Goal: Information Seeking & Learning: Learn about a topic

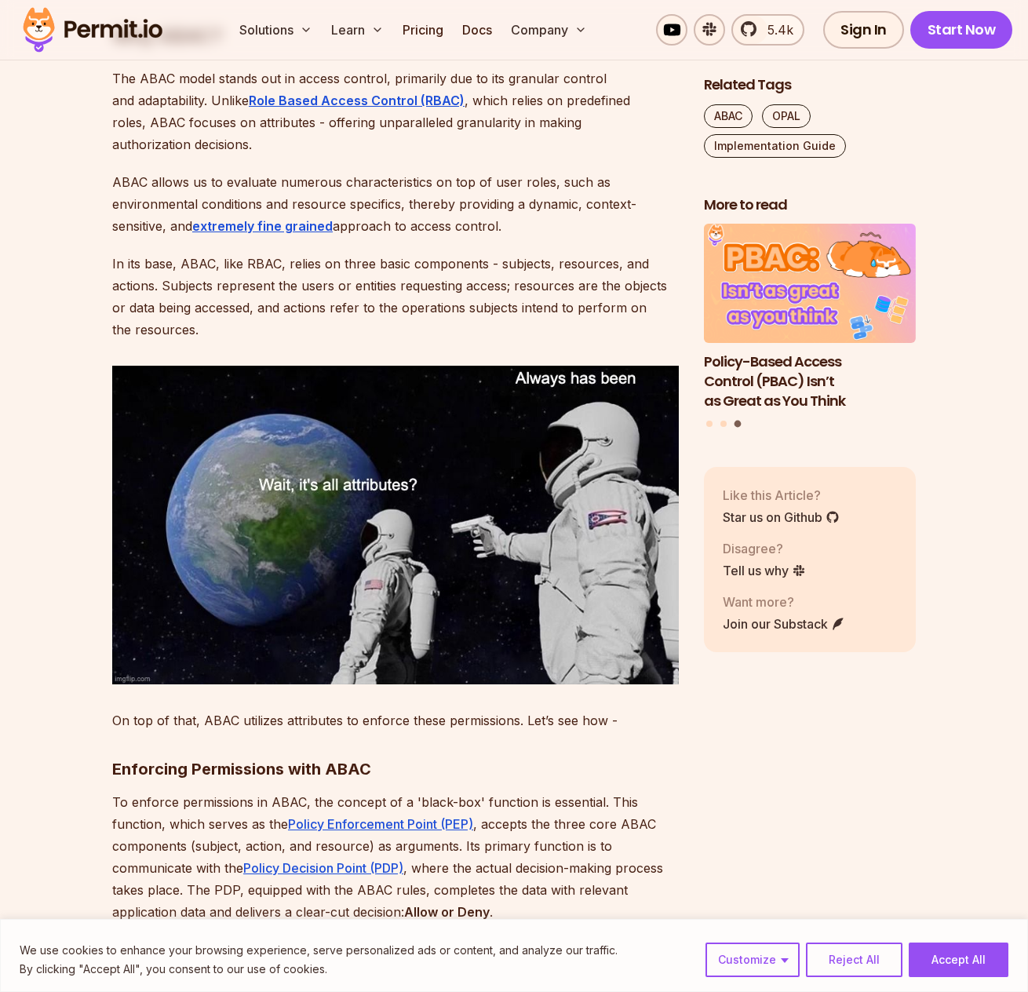
scroll to position [1255, 0]
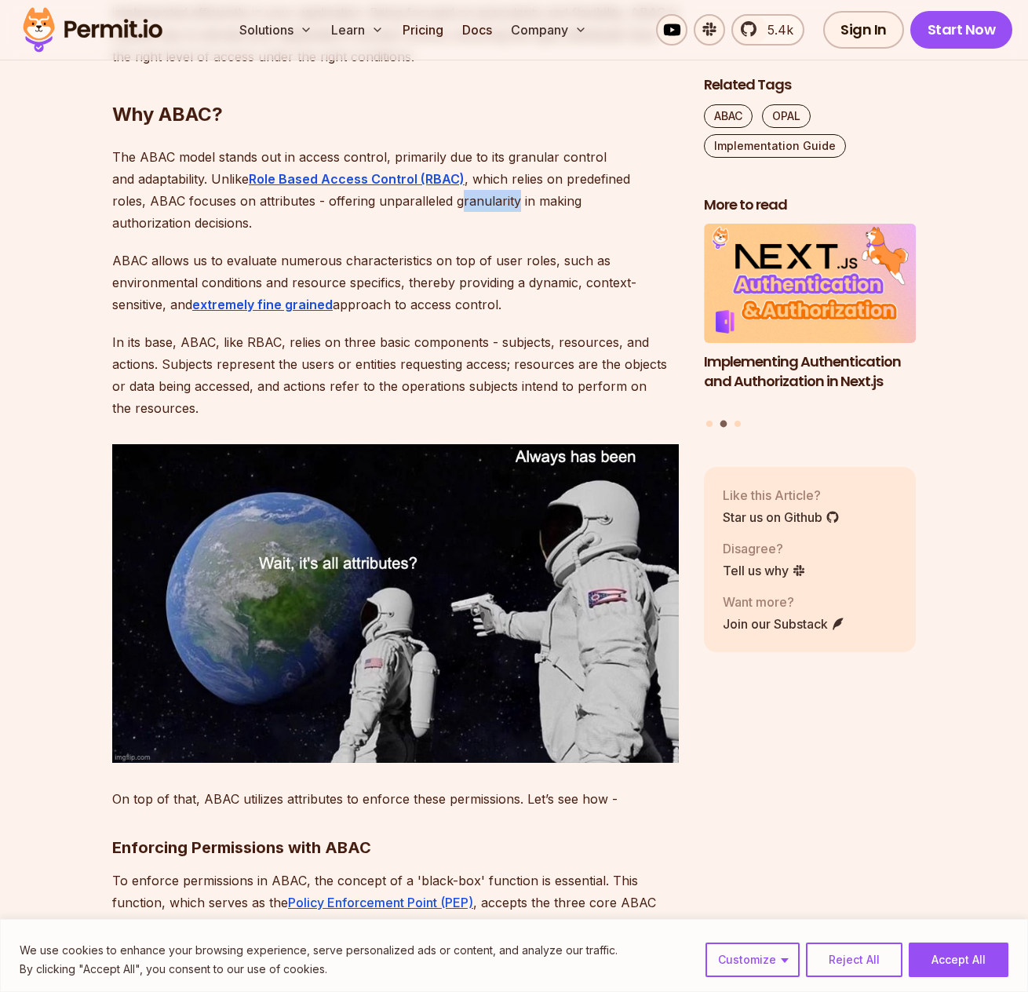
drag, startPoint x: 386, startPoint y: 203, endPoint x: 438, endPoint y: 202, distance: 52.6
click at [438, 202] on p "The ABAC model stands out in access control, primarily due to its granular cont…" at bounding box center [395, 190] width 566 height 88
click at [439, 202] on p "The ABAC model stands out in access control, primarily due to its granular cont…" at bounding box center [395, 190] width 566 height 88
drag, startPoint x: 642, startPoint y: 202, endPoint x: 492, endPoint y: 206, distance: 149.9
click at [492, 206] on p "The ABAC model stands out in access control, primarily due to its granular cont…" at bounding box center [395, 190] width 566 height 88
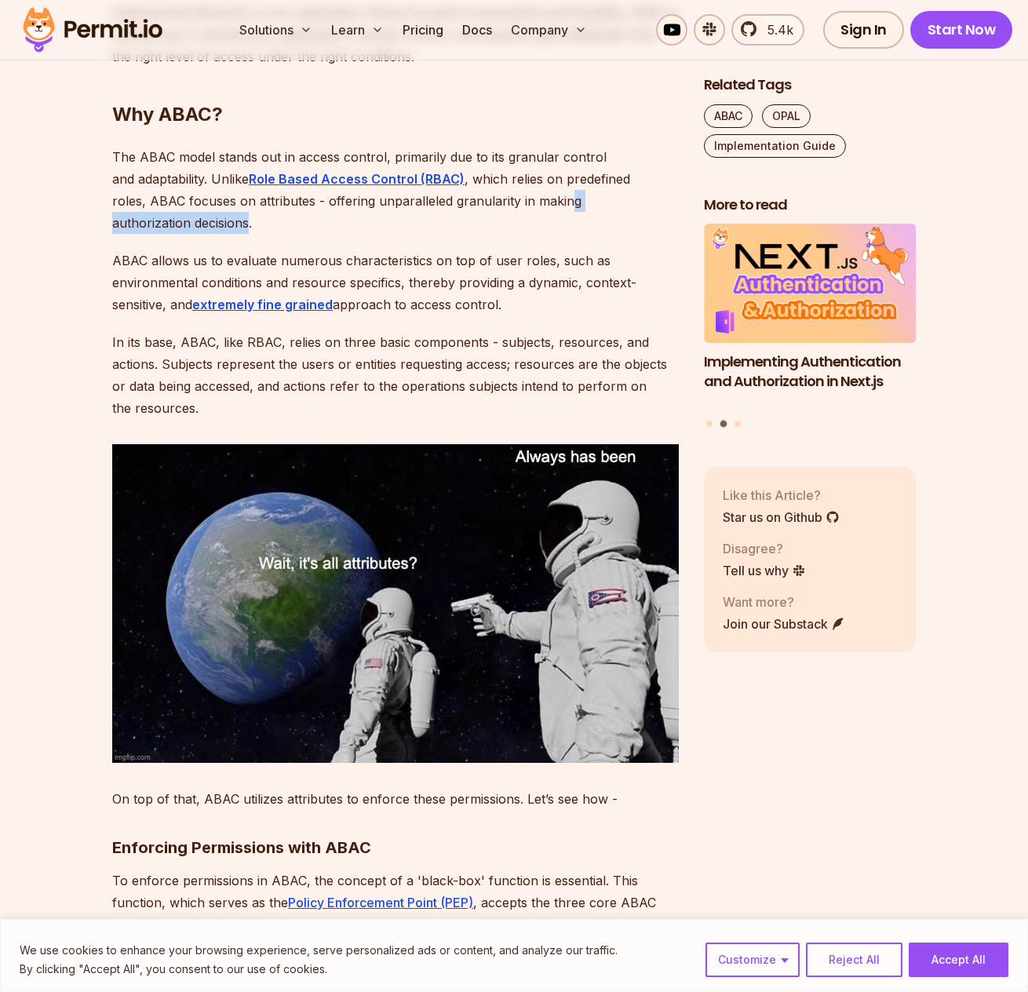
click at [491, 206] on p "The ABAC model stands out in access control, primarily due to its granular cont…" at bounding box center [395, 190] width 566 height 88
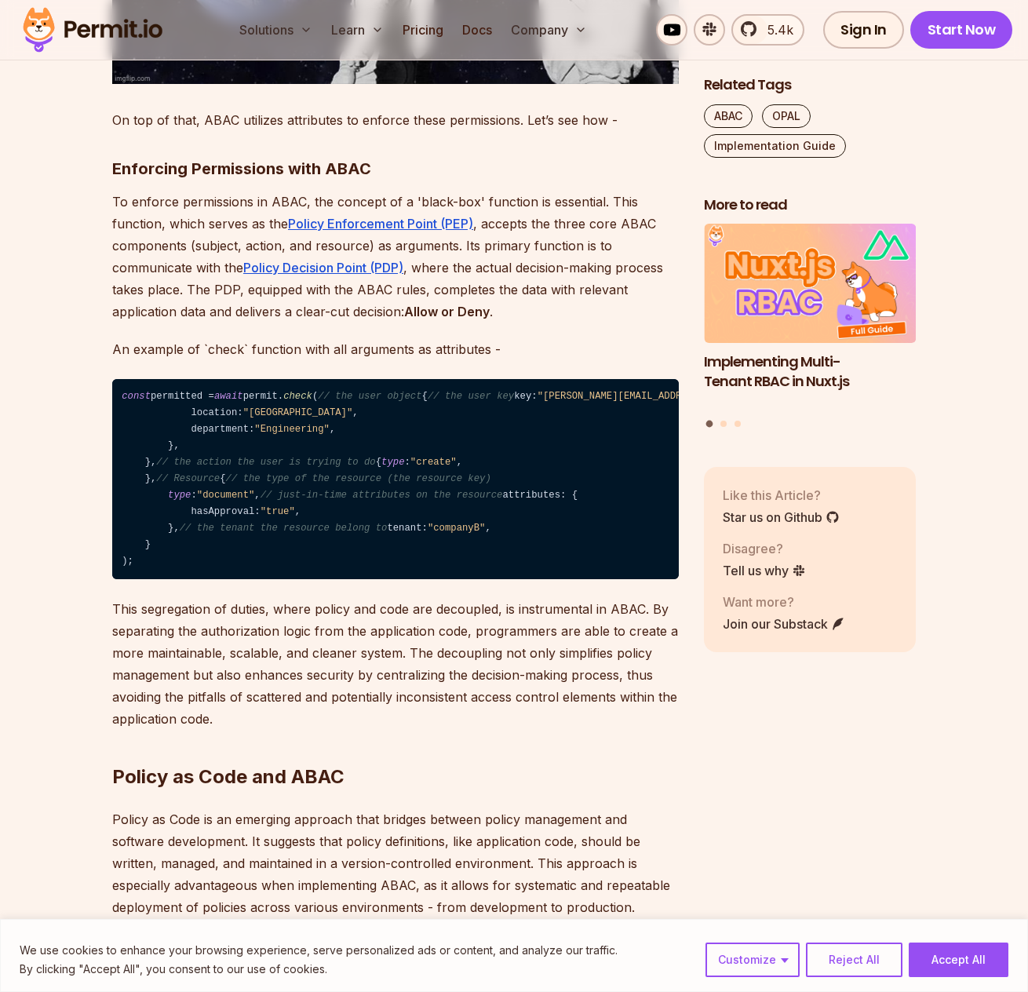
scroll to position [1961, 0]
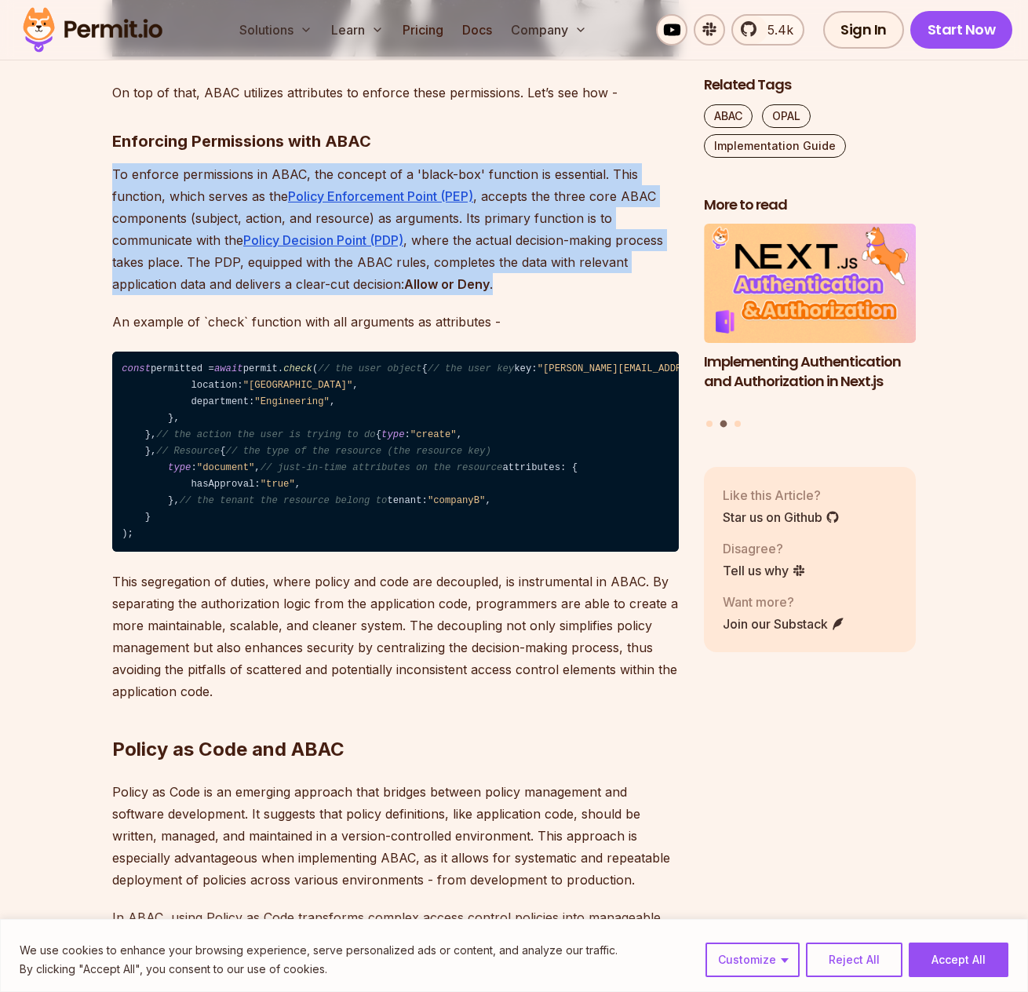
drag, startPoint x: 113, startPoint y: 151, endPoint x: 597, endPoint y: 252, distance: 494.4
click at [597, 252] on p "To enforce permissions in ABAC, the concept of a 'black-box' function is essent…" at bounding box center [395, 229] width 566 height 132
drag, startPoint x: 597, startPoint y: 252, endPoint x: 559, endPoint y: 271, distance: 42.5
click at [559, 271] on p "To enforce permissions in ABAC, the concept of a 'black-box' function is essent…" at bounding box center [395, 229] width 566 height 132
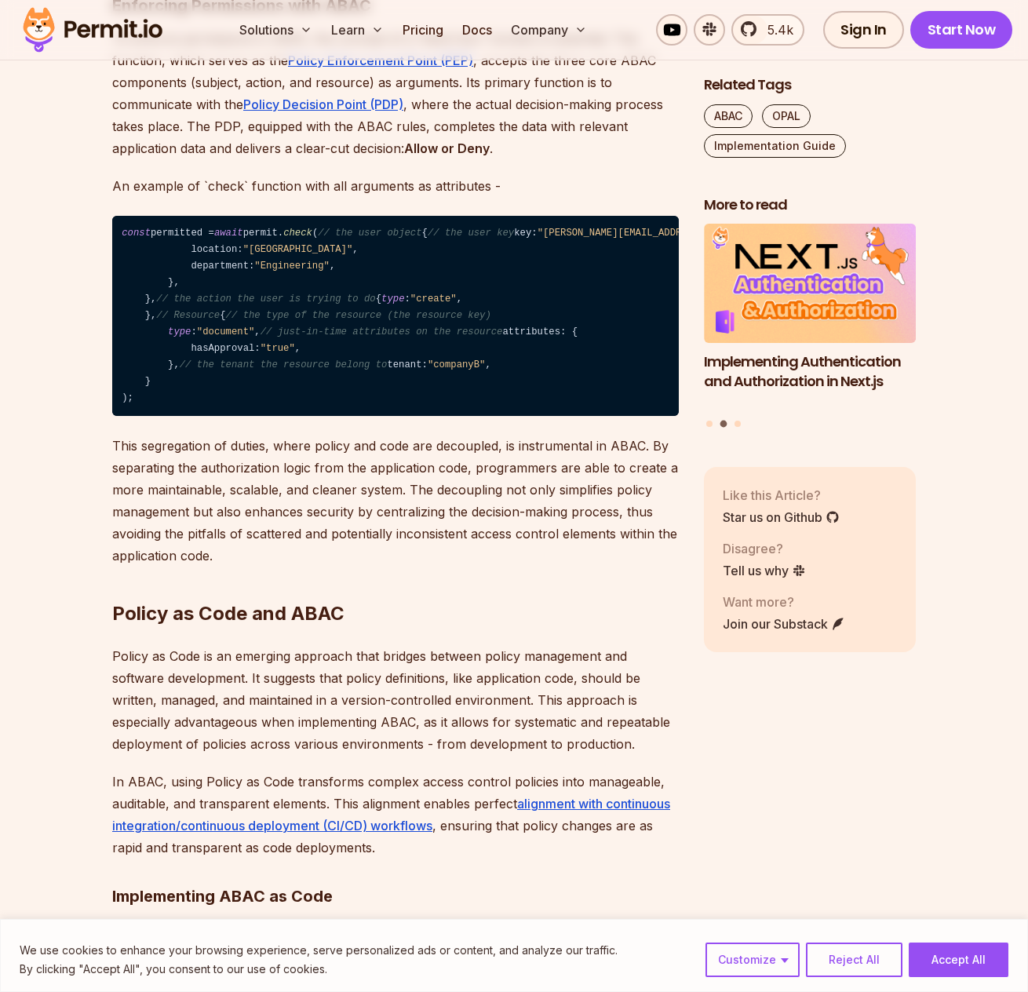
scroll to position [2118, 0]
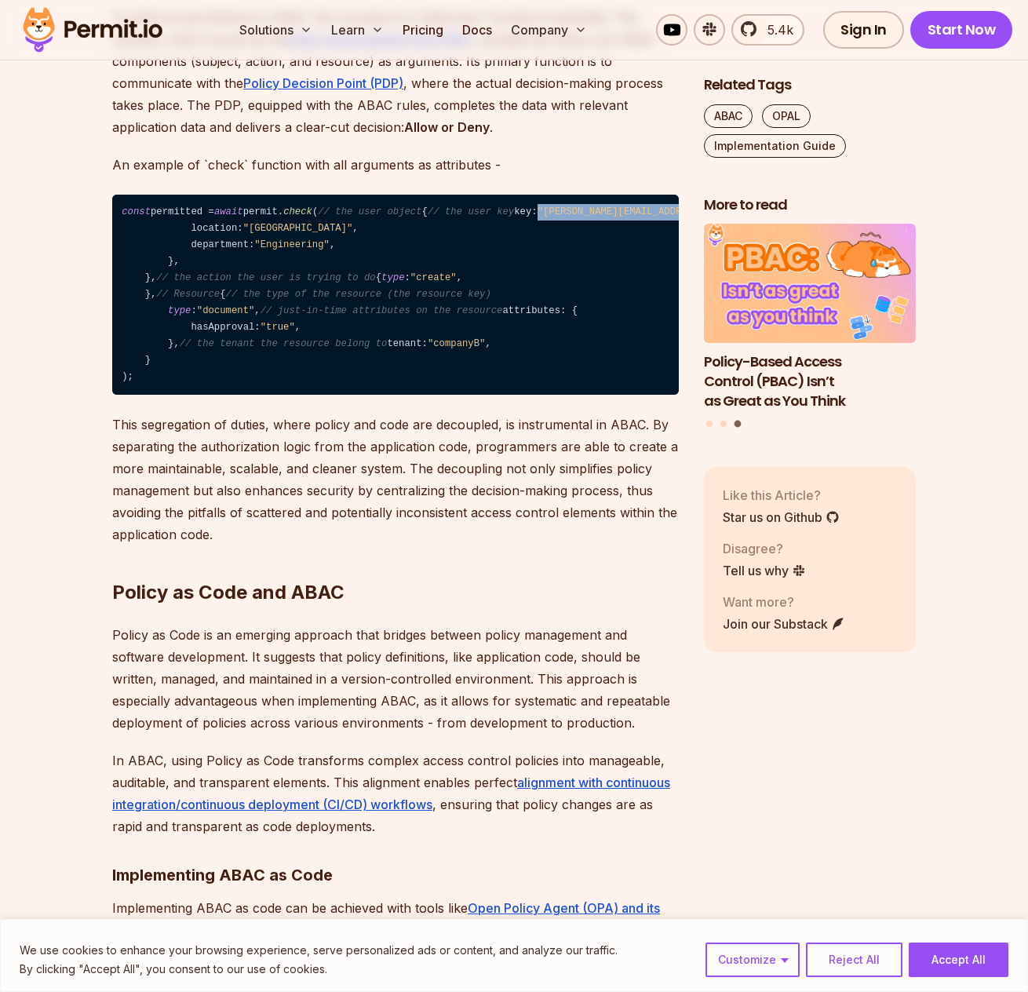
drag, startPoint x: 190, startPoint y: 251, endPoint x: 306, endPoint y: 254, distance: 116.1
click at [306, 254] on code "const permitted = await permit. check ( // the user object { // the user key ke…" at bounding box center [395, 295] width 566 height 201
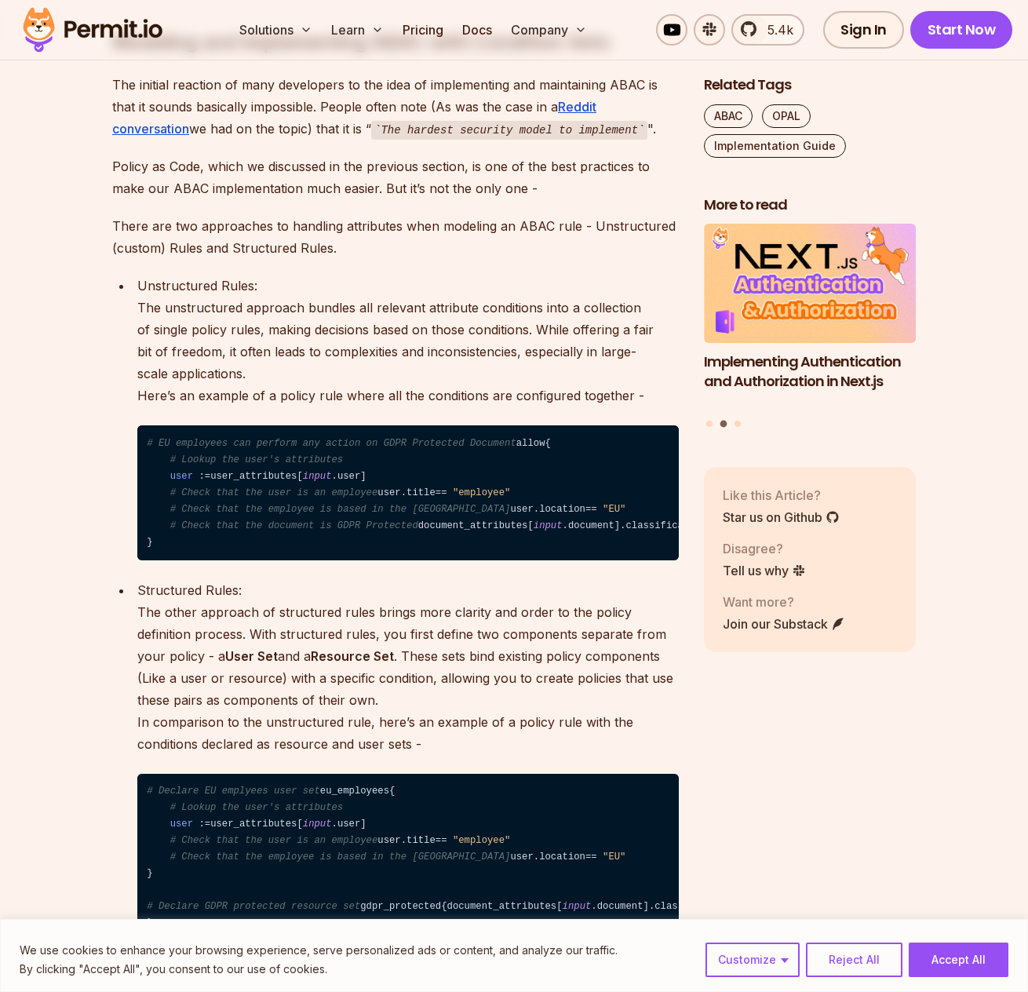
scroll to position [3608, 0]
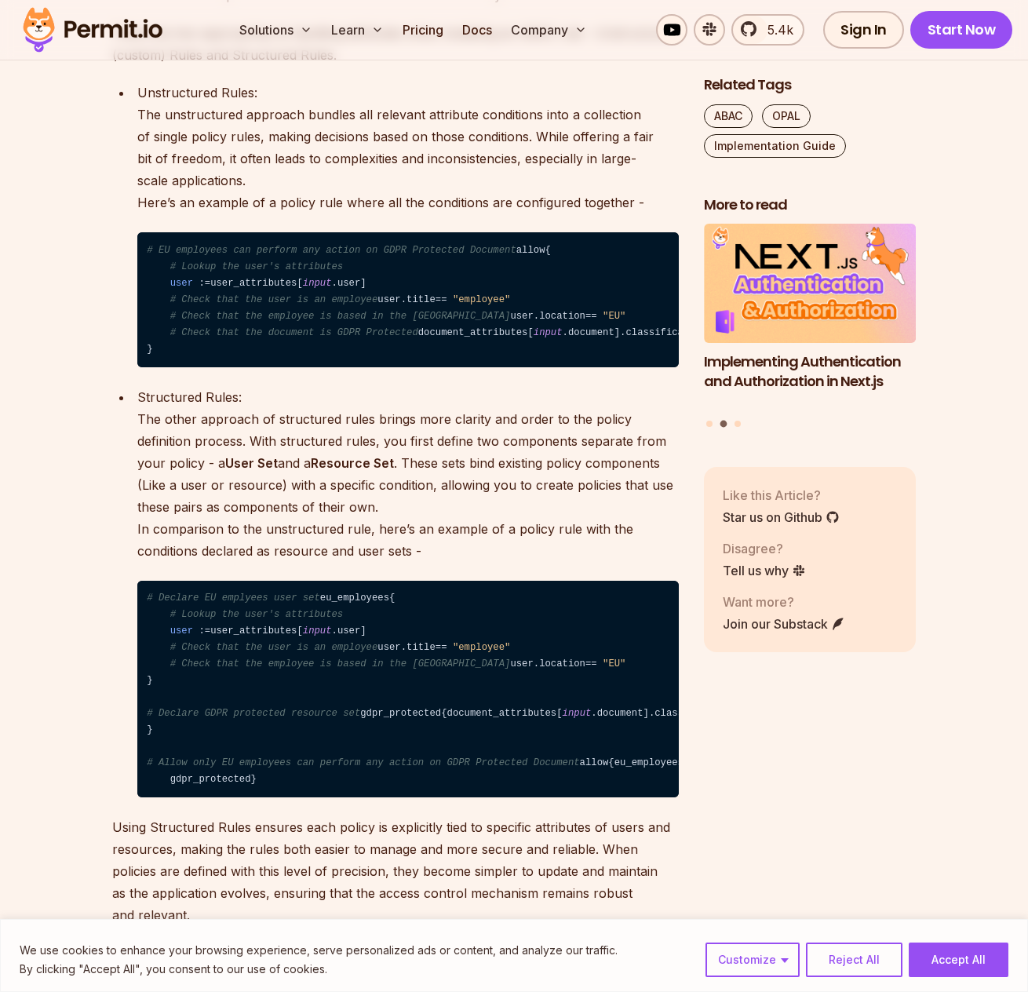
drag, startPoint x: 393, startPoint y: 77, endPoint x: 355, endPoint y: 122, distance: 59.6
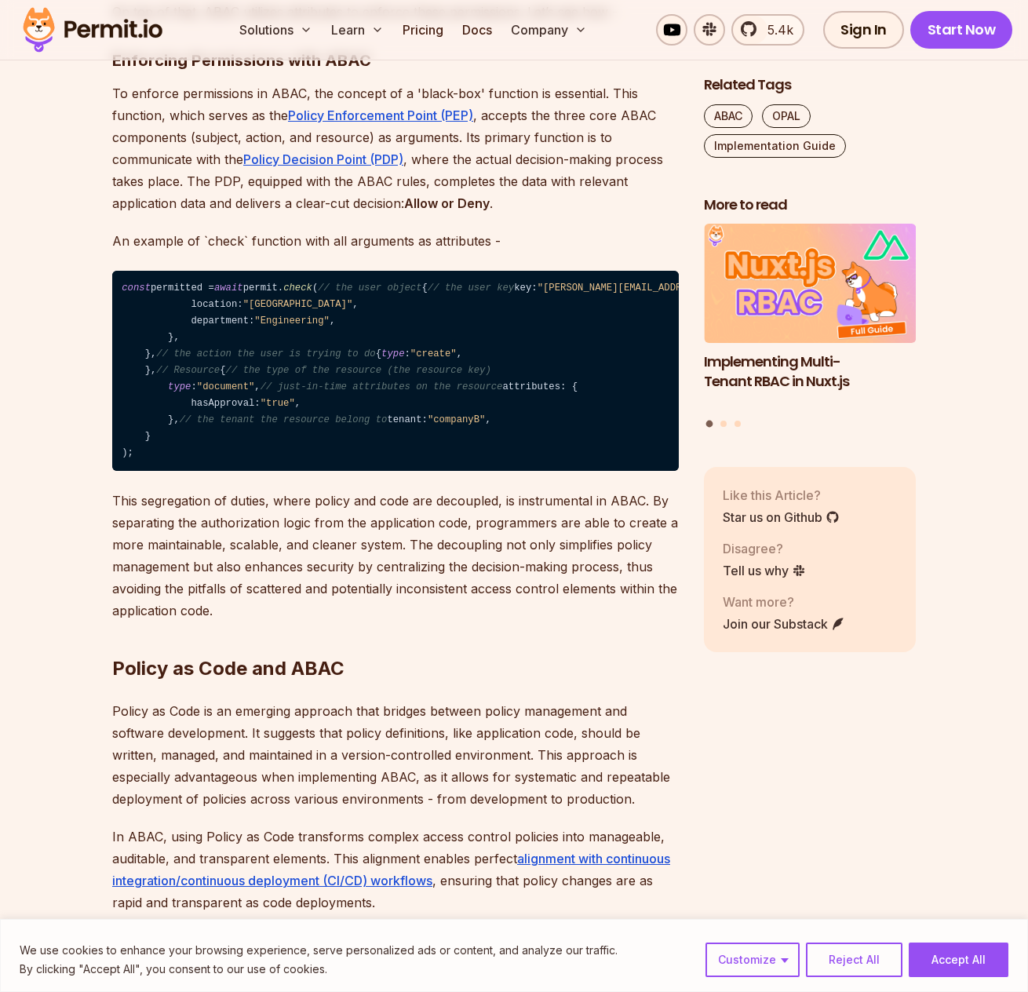
scroll to position [2039, 0]
